Goal: Use online tool/utility: Utilize a website feature to perform a specific function

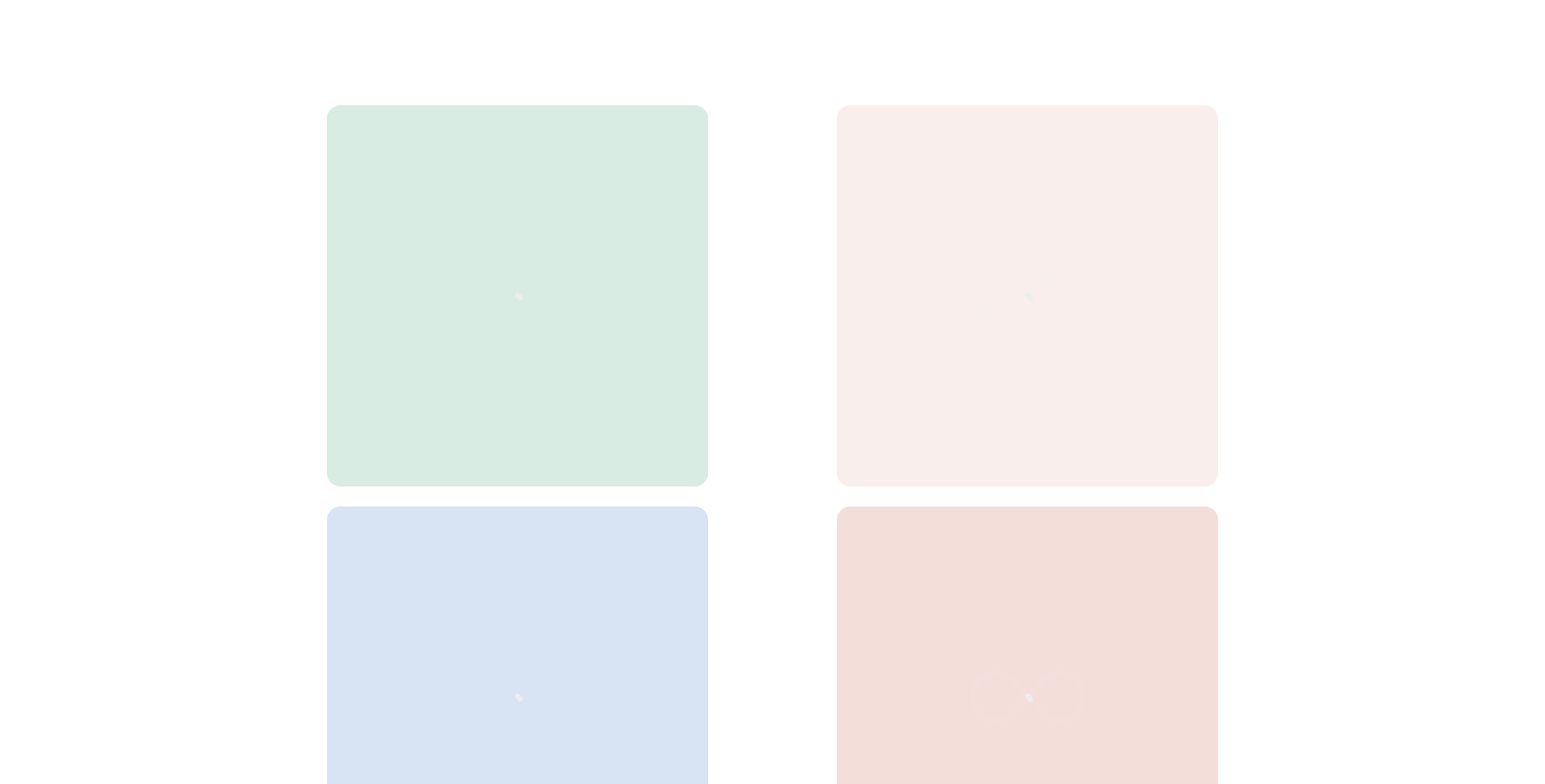
scroll to position [599, 0]
